Goal: Task Accomplishment & Management: Use online tool/utility

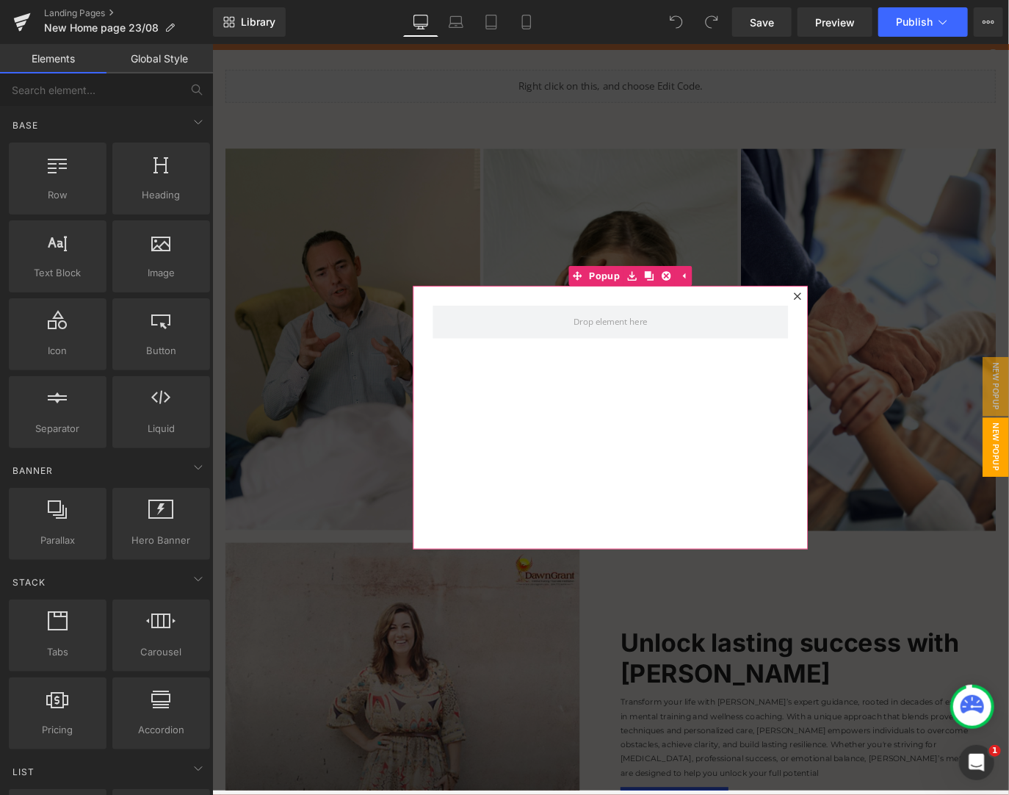
click at [864, 322] on div at bounding box center [865, 325] width 18 height 18
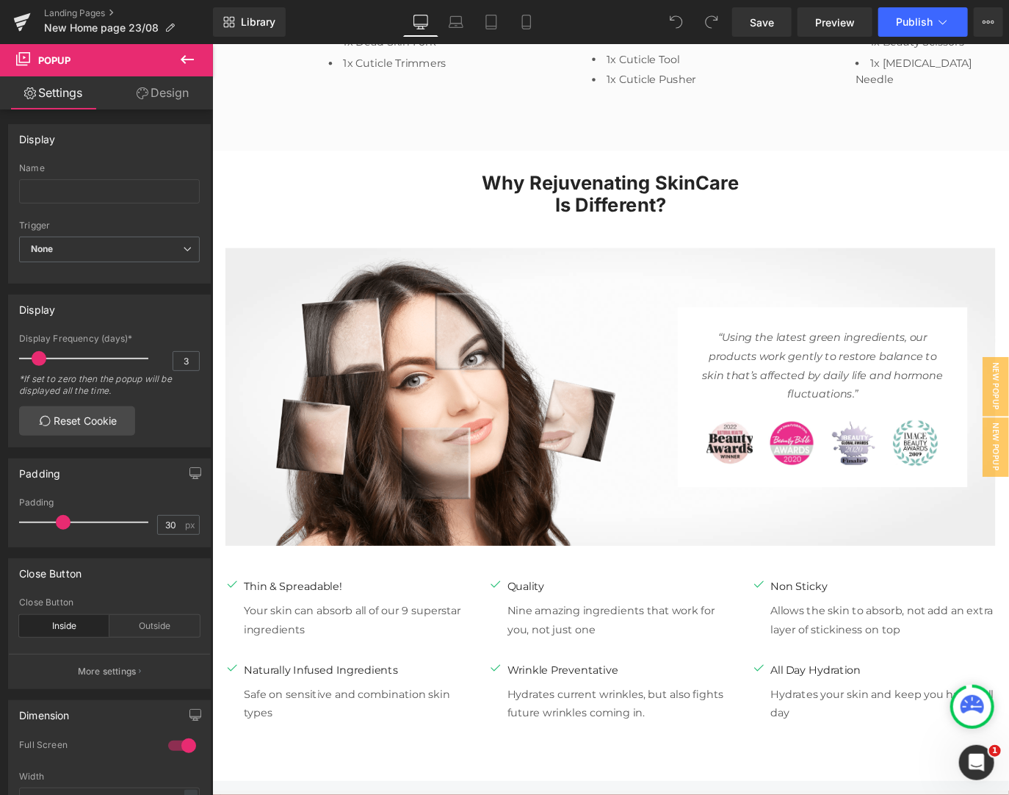
scroll to position [5326, 0]
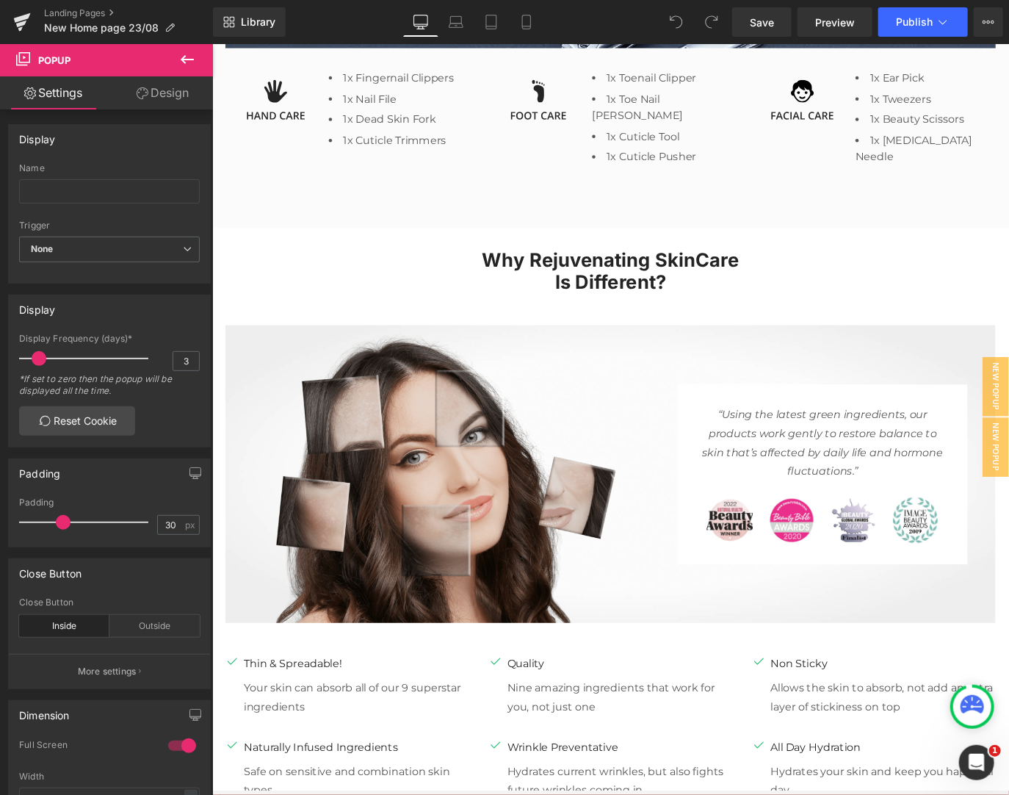
click at [654, 592] on img at bounding box center [466, 523] width 480 height 332
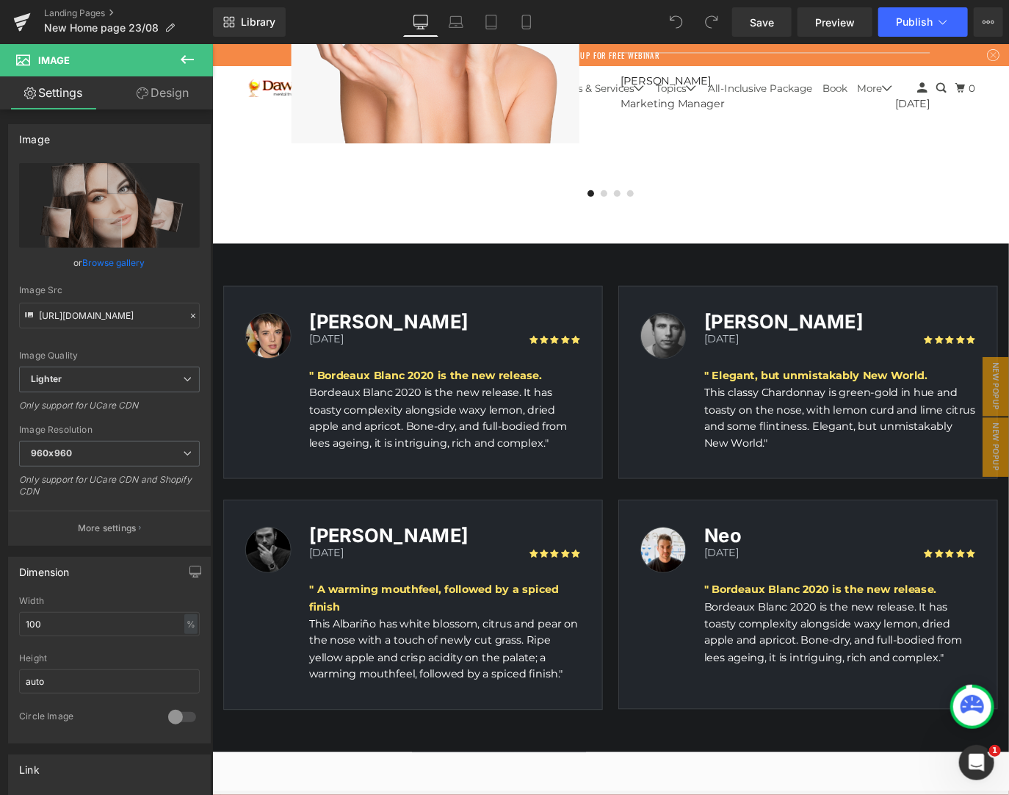
scroll to position [4073, 0]
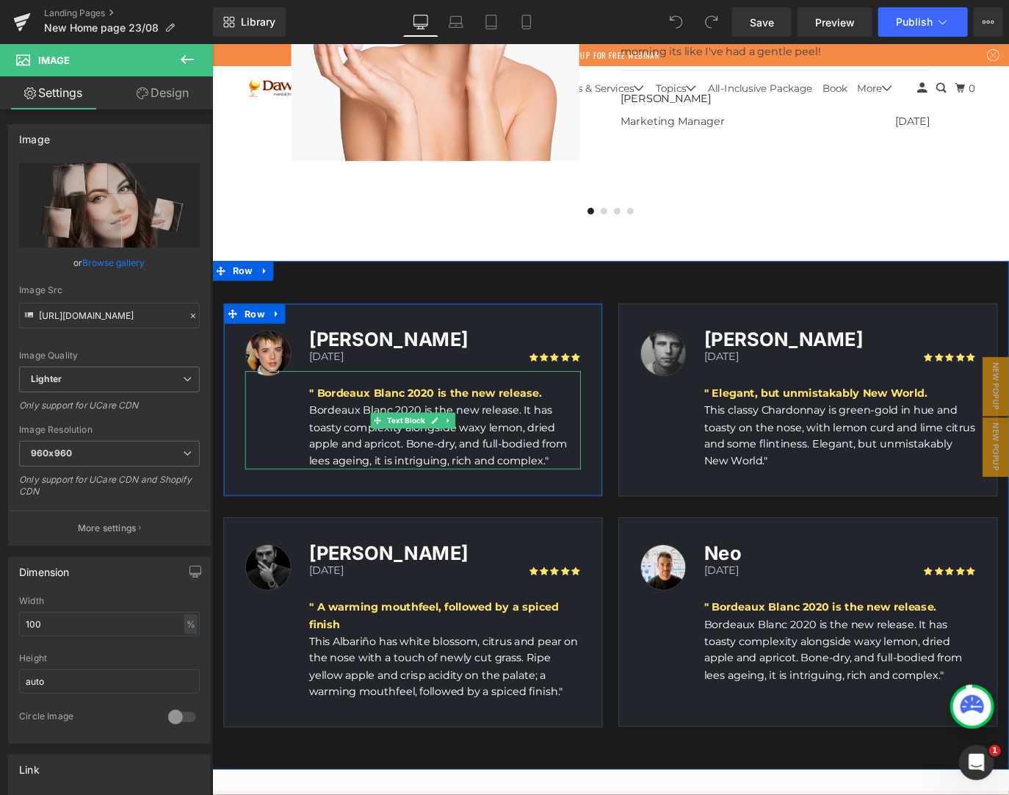
click at [487, 489] on p "Bordeaux Blanc 2020 is the new release. It has toasty complexity alongside waxy…" at bounding box center [470, 480] width 303 height 75
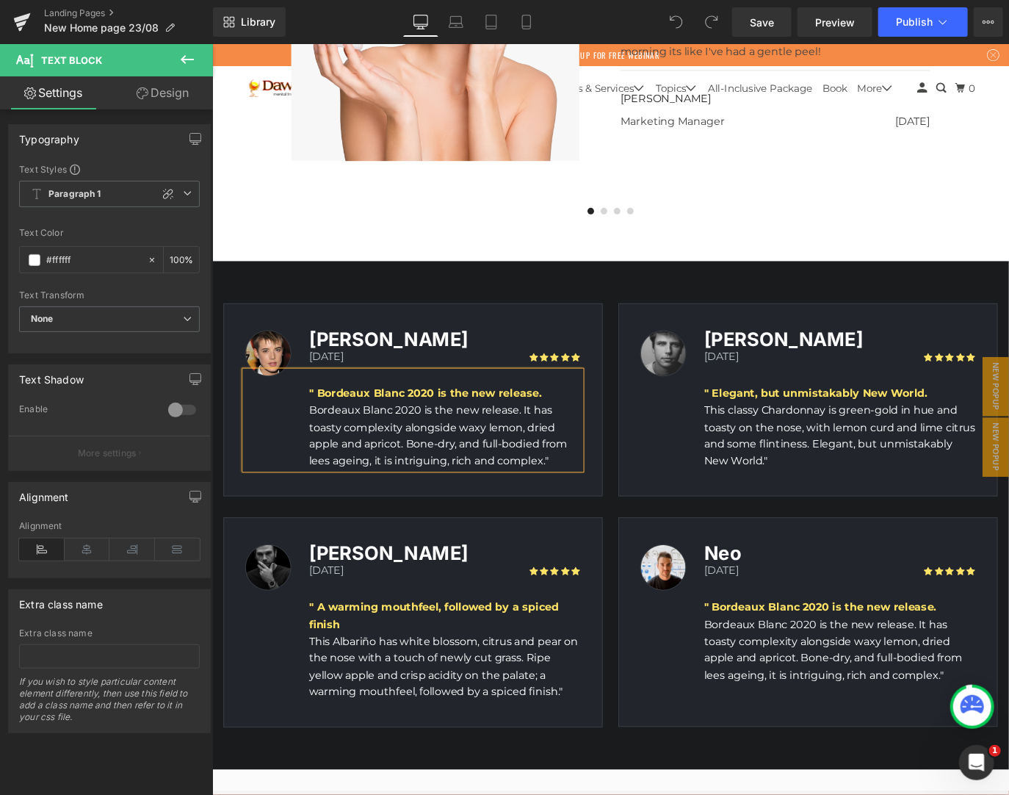
click at [489, 490] on p "Bordeaux Blanc 2020 is the new release. It has toasty complexity alongside waxy…" at bounding box center [470, 480] width 303 height 75
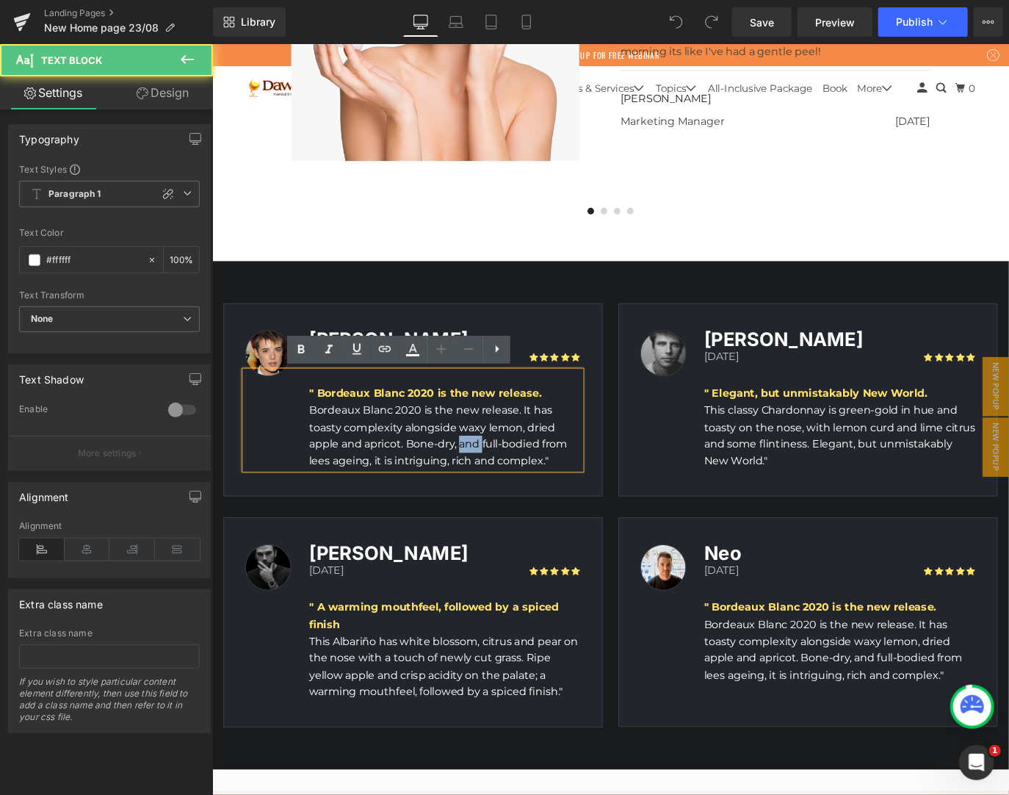
click at [489, 490] on p "Bordeaux Blanc 2020 is the new release. It has toasty complexity alongside waxy…" at bounding box center [470, 480] width 303 height 75
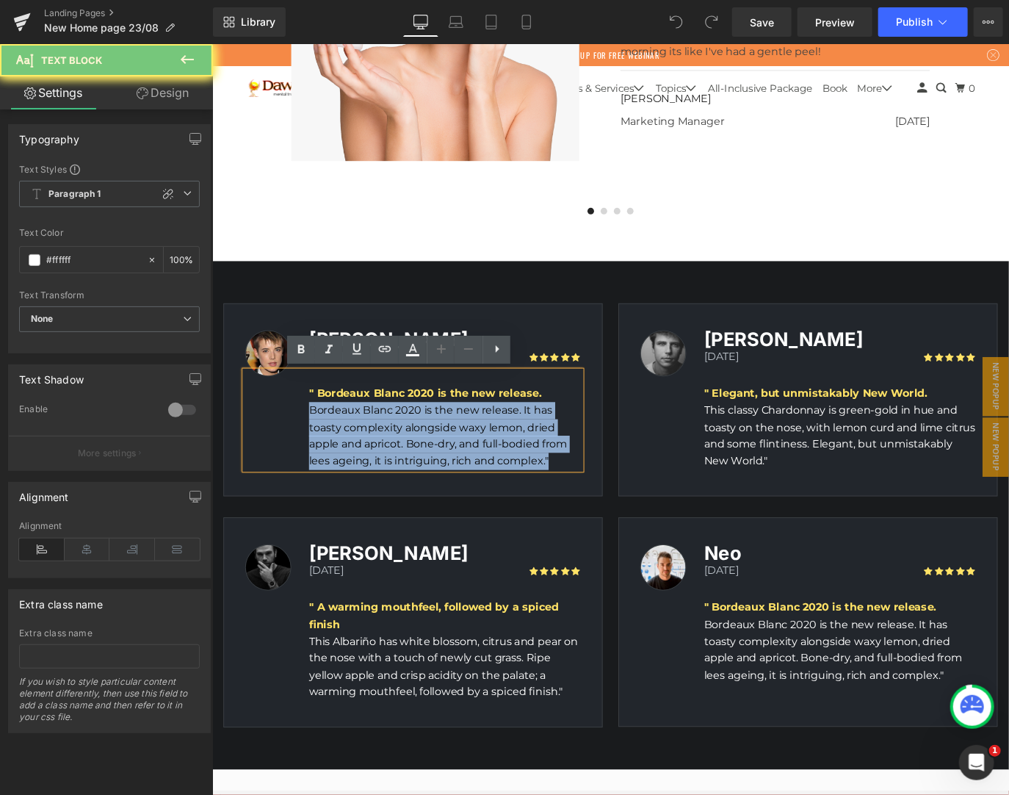
click at [489, 490] on p "Bordeaux Blanc 2020 is the new release. It has toasty complexity alongside waxy…" at bounding box center [470, 480] width 303 height 75
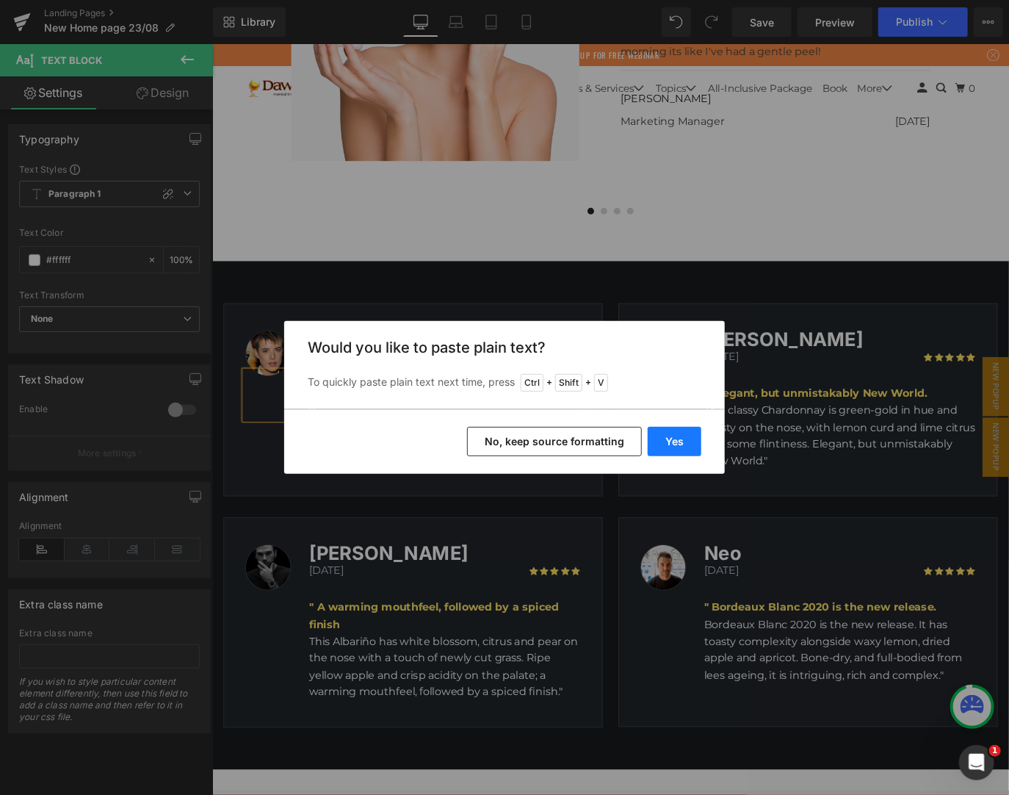
click at [675, 447] on button "Yes" at bounding box center [675, 441] width 54 height 29
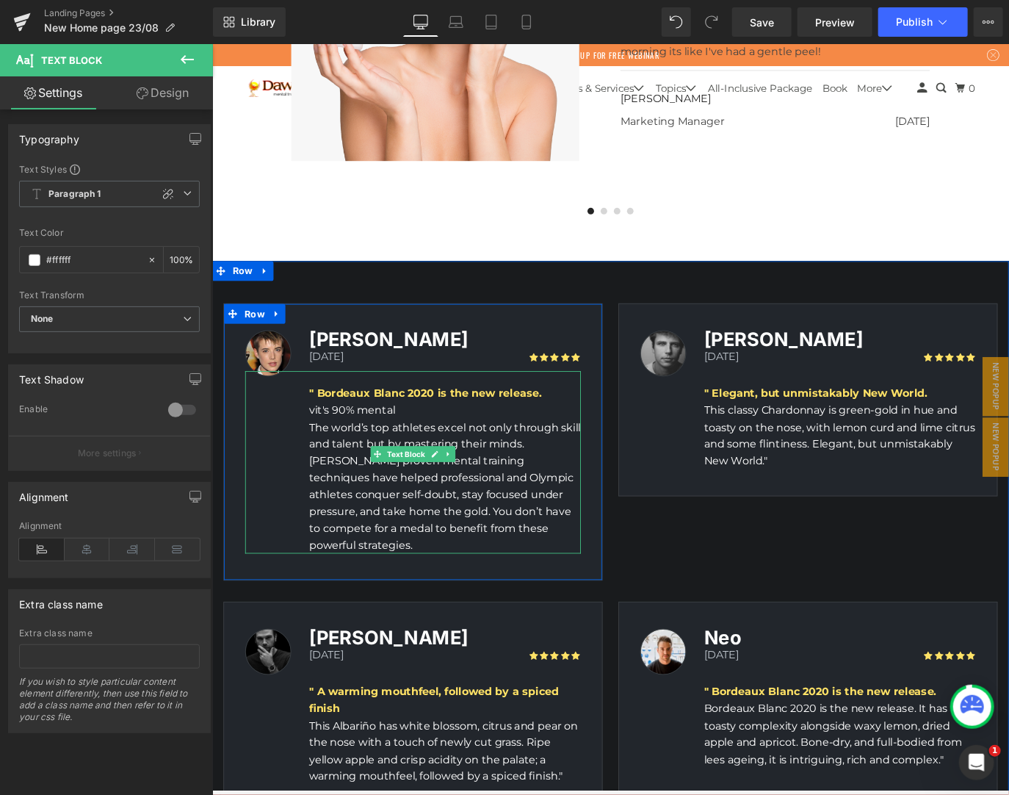
click at [326, 452] on p "vit's 90% mental" at bounding box center [470, 452] width 303 height 19
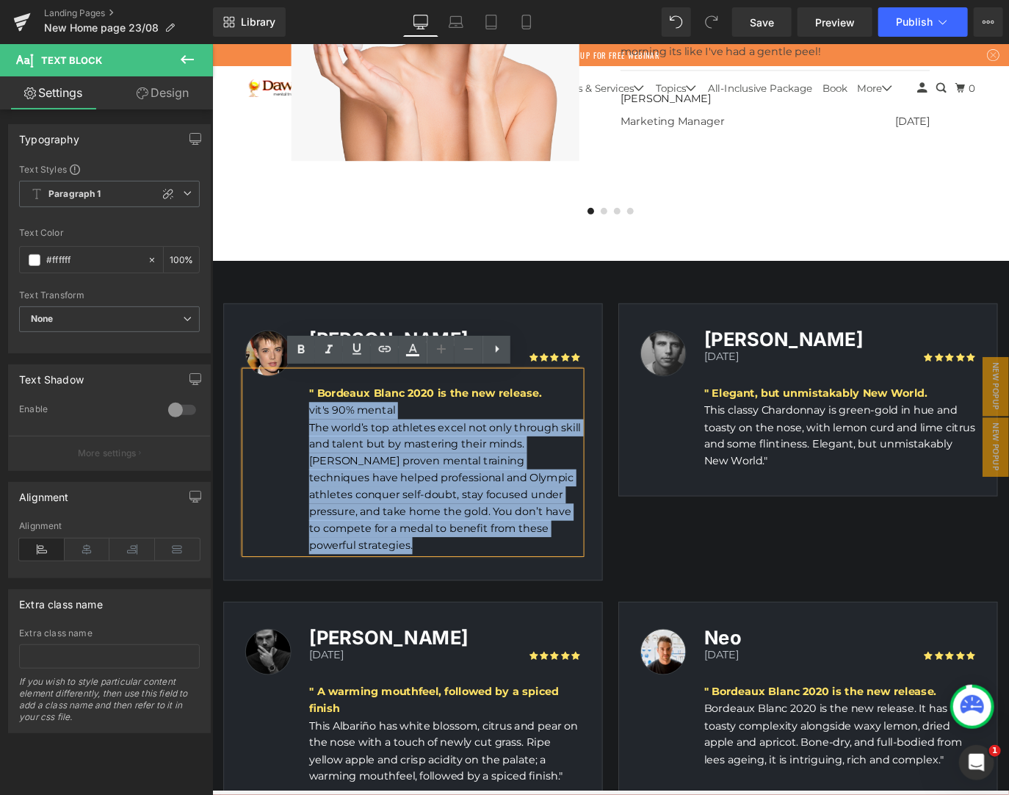
drag, startPoint x: 310, startPoint y: 453, endPoint x: 607, endPoint y: 602, distance: 332.0
click at [607, 602] on div "Image [PERSON_NAME] Heading [DATE] Text Block Icon Icon Icon Icon Icon Icon Lis…" at bounding box center [435, 487] width 423 height 309
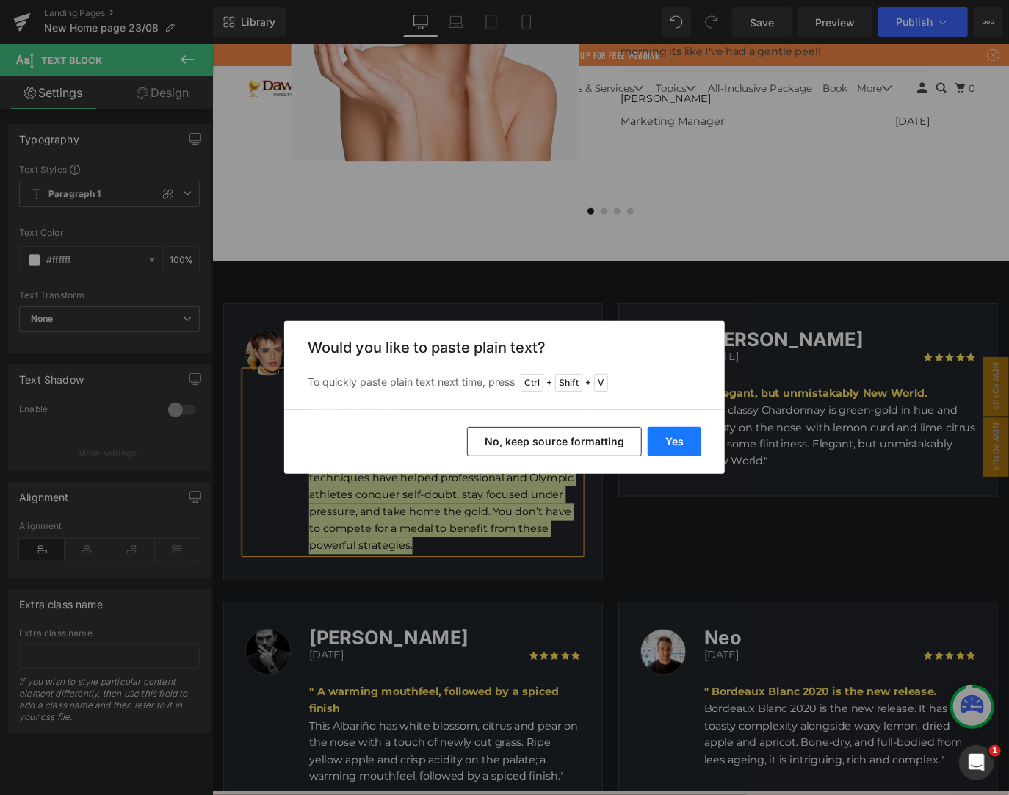
click at [680, 441] on button "Yes" at bounding box center [675, 441] width 54 height 29
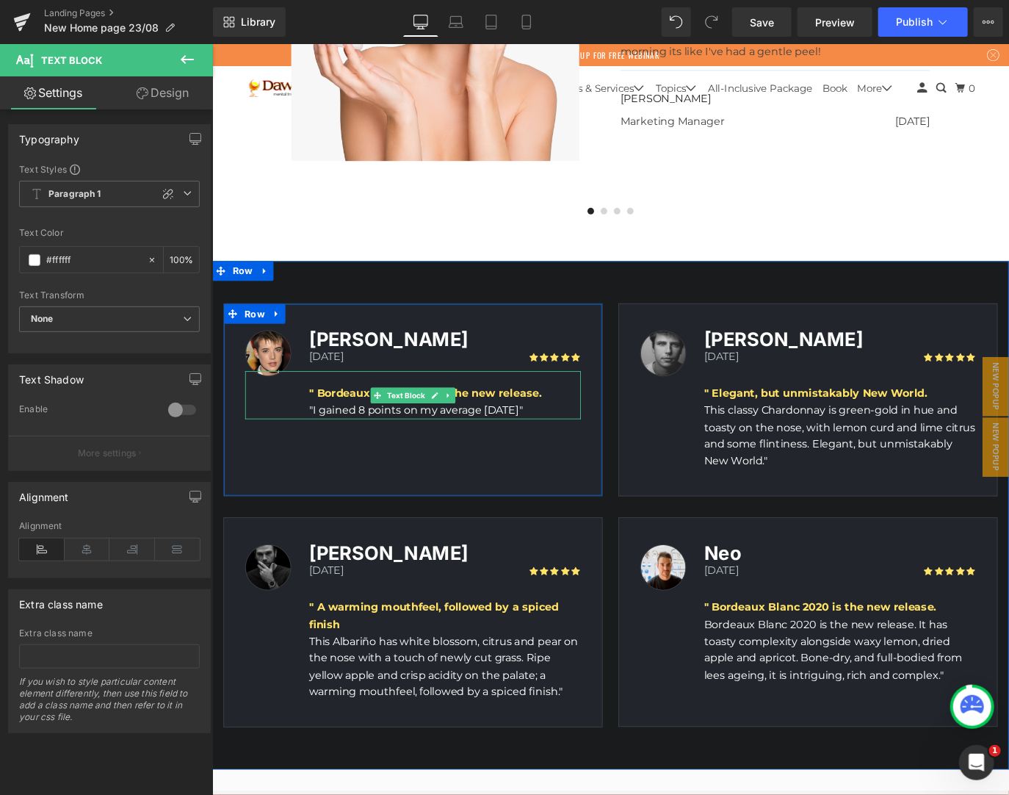
click at [600, 450] on p ""I gained 8 points on my average [DATE]"" at bounding box center [470, 452] width 303 height 19
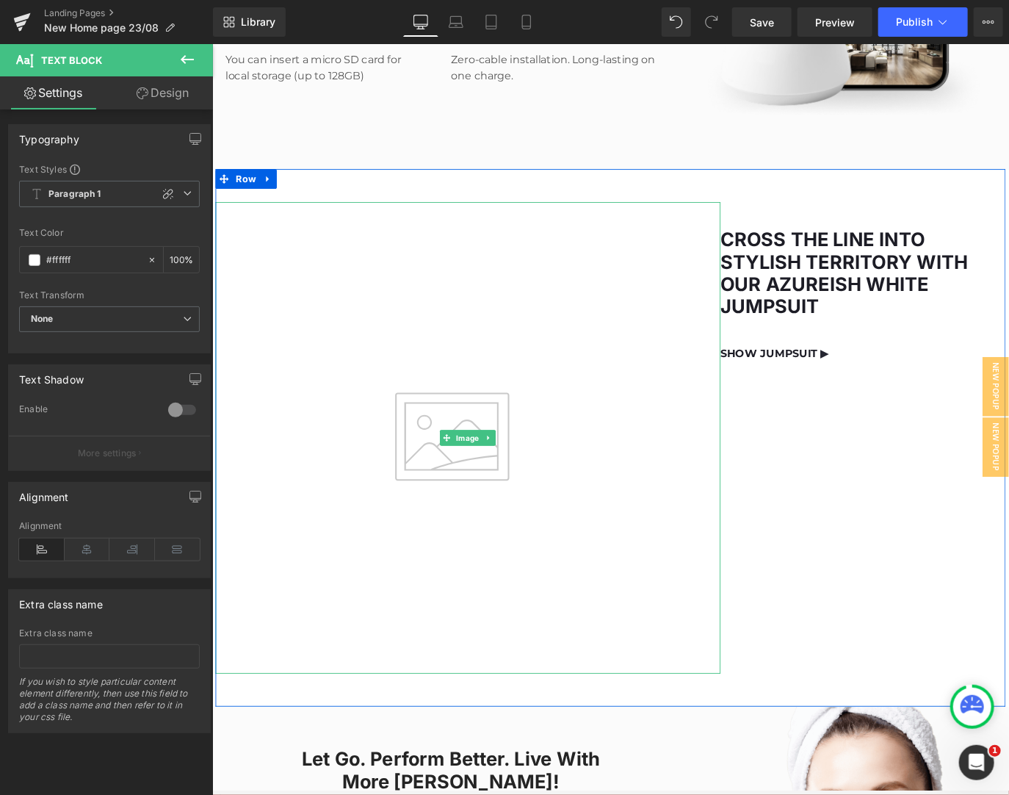
scroll to position [8025, 0]
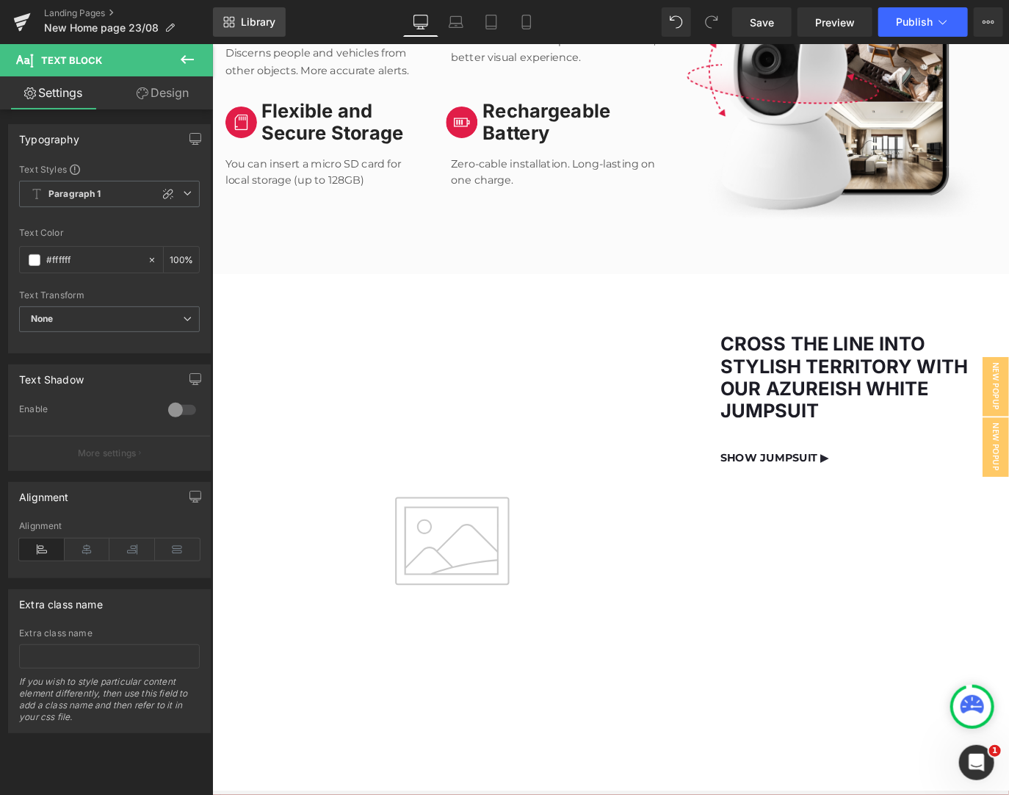
click at [245, 28] on span "Library" at bounding box center [258, 21] width 35 height 13
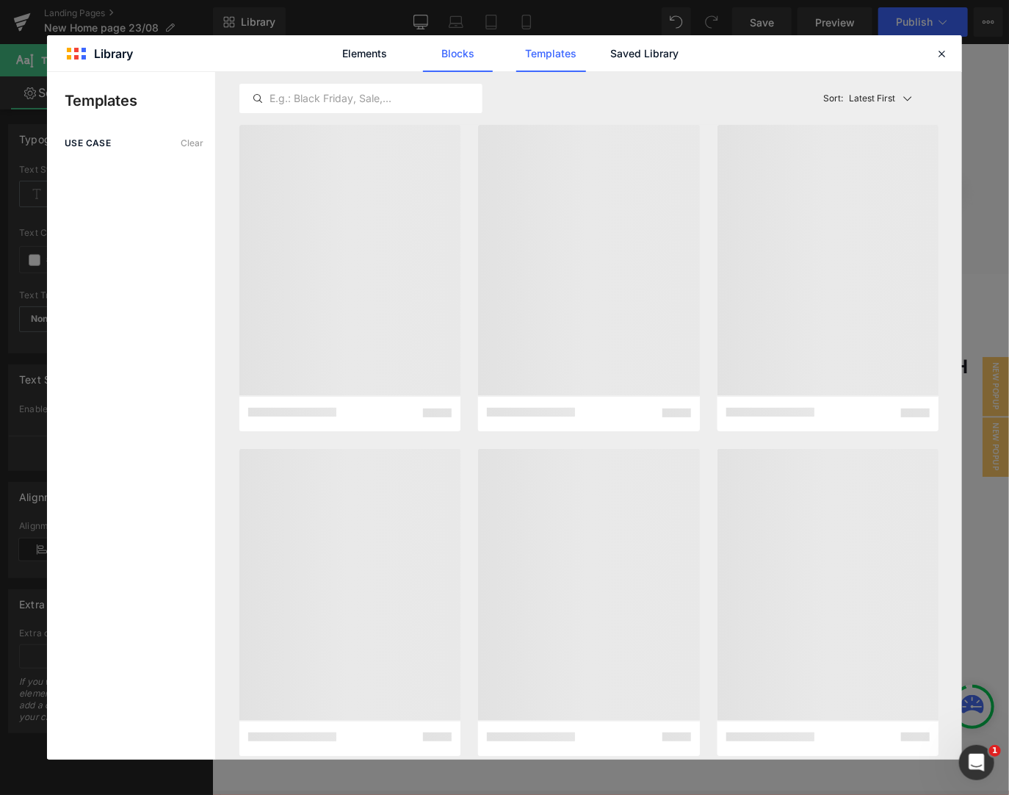
click at [453, 64] on link "Blocks" at bounding box center [458, 53] width 70 height 37
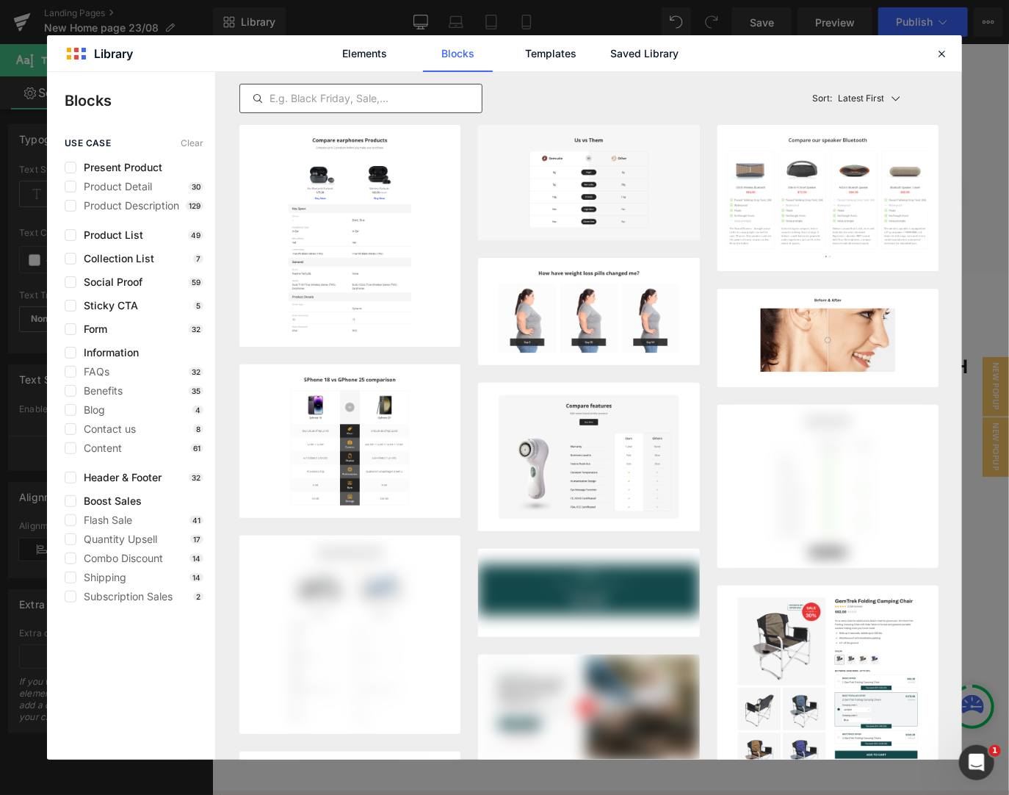
click at [420, 91] on input "text" at bounding box center [361, 99] width 242 height 18
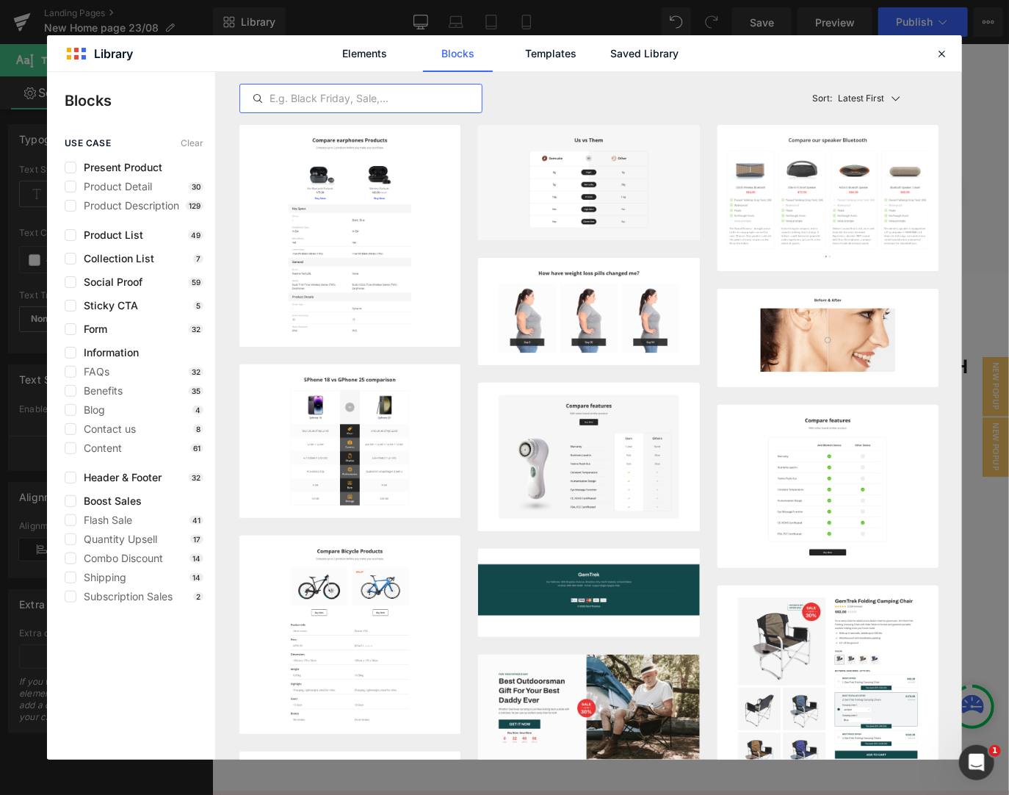
click at [405, 106] on input "text" at bounding box center [361, 99] width 242 height 18
click at [352, 101] on input "text" at bounding box center [361, 99] width 242 height 18
click at [330, 96] on input "text" at bounding box center [361, 99] width 242 height 18
click at [297, 99] on input "text" at bounding box center [361, 99] width 242 height 18
drag, startPoint x: 342, startPoint y: 100, endPoint x: 355, endPoint y: 100, distance: 13.2
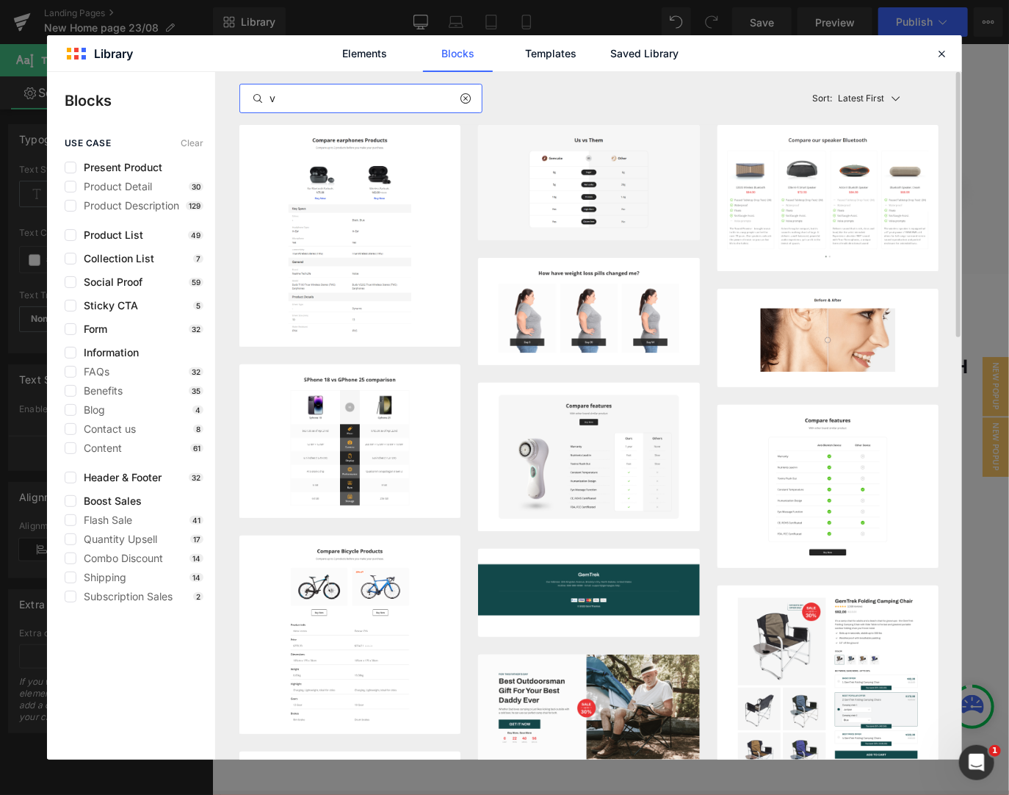
click at [347, 100] on input "v" at bounding box center [361, 99] width 242 height 18
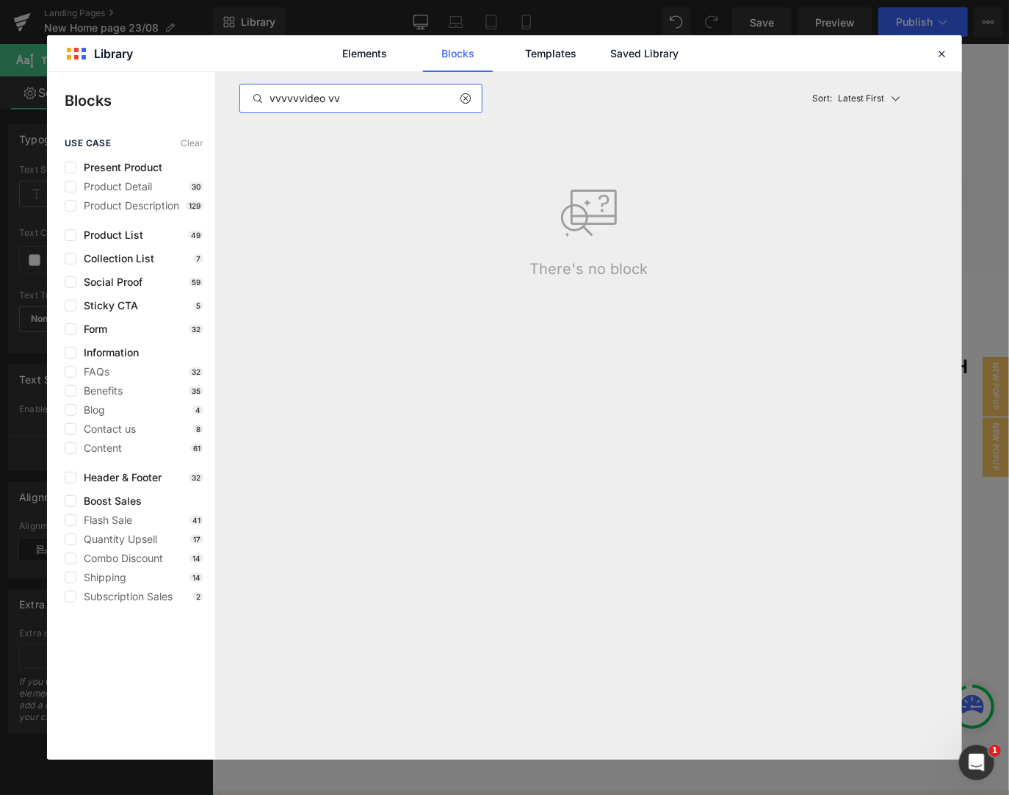
type input "vvvvvvideo vv"
click at [326, 94] on input "vvvvvvideo vv" at bounding box center [361, 99] width 242 height 18
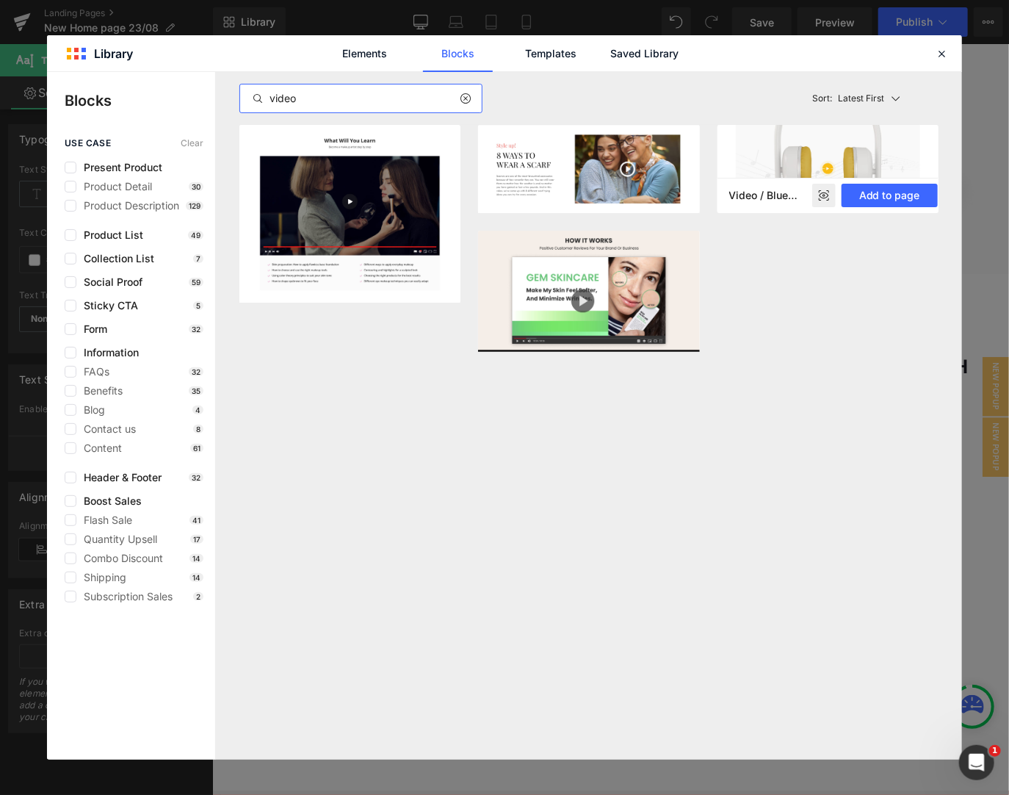
type input "video"
click at [0, 0] on button "Add to page" at bounding box center [0, 0] width 0 height 0
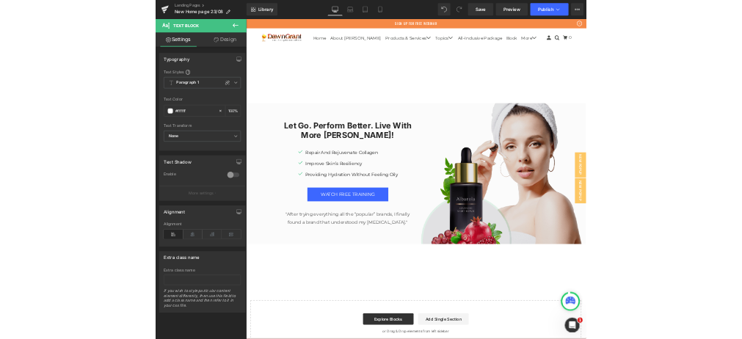
scroll to position [8960, 0]
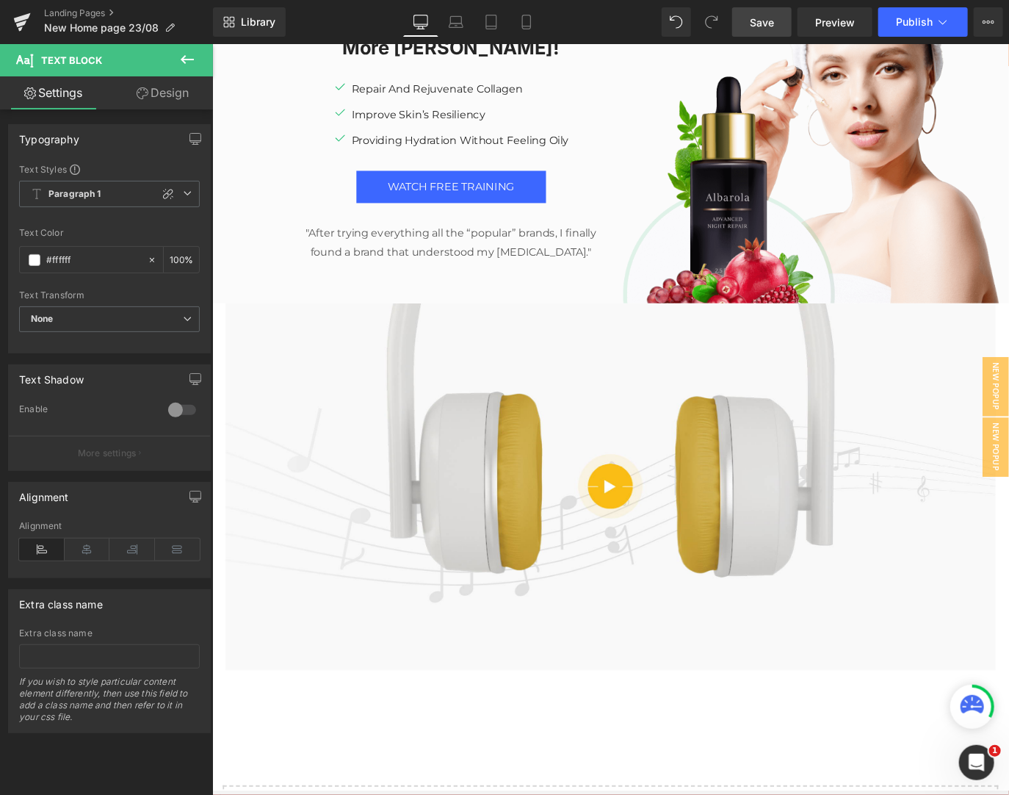
click at [778, 18] on link "Save" at bounding box center [761, 21] width 59 height 29
click at [766, 17] on span "Save" at bounding box center [762, 22] width 24 height 15
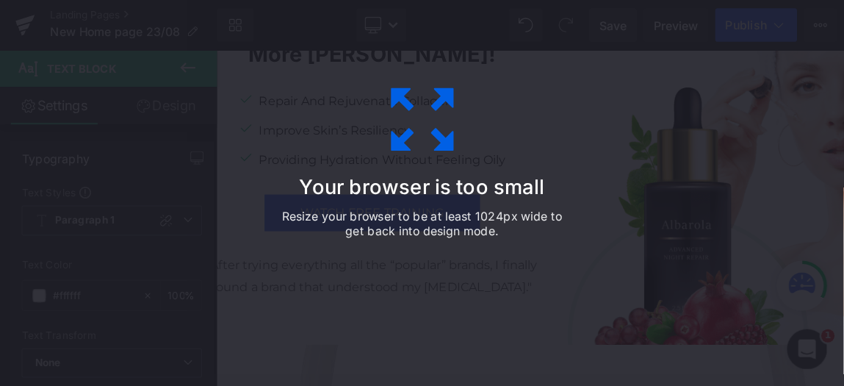
scroll to position [8959, 0]
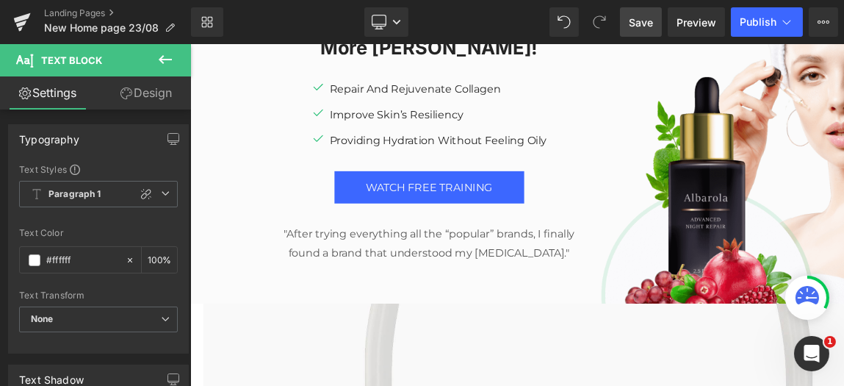
drag, startPoint x: 914, startPoint y: 44, endPoint x: 623, endPoint y: 87, distance: 293.9
click at [623, 87] on div "Let Go. Perform Better. Live with More [PERSON_NAME]! Heading Icon Repair And R…" at bounding box center [456, 149] width 356 height 277
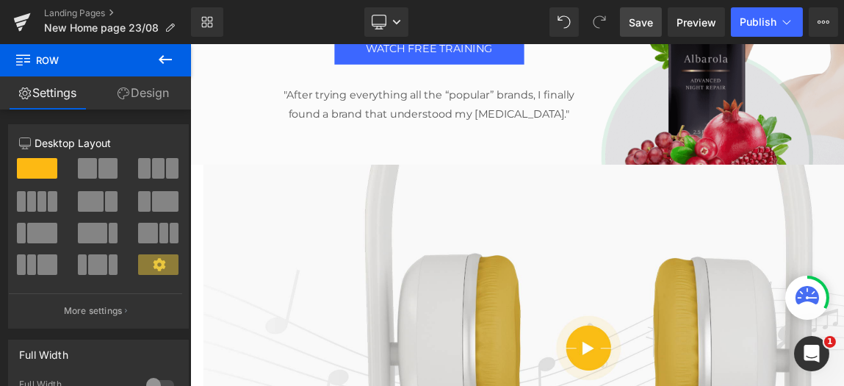
scroll to position [9106, 0]
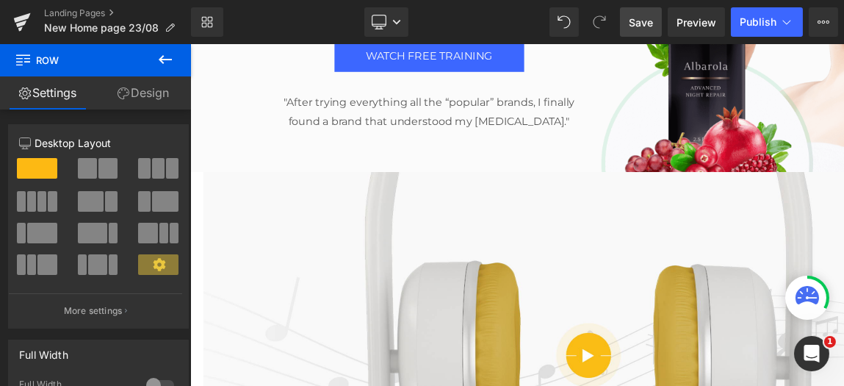
click at [635, 23] on span "Save" at bounding box center [641, 22] width 24 height 15
